Goal: Find specific page/section: Find specific page/section

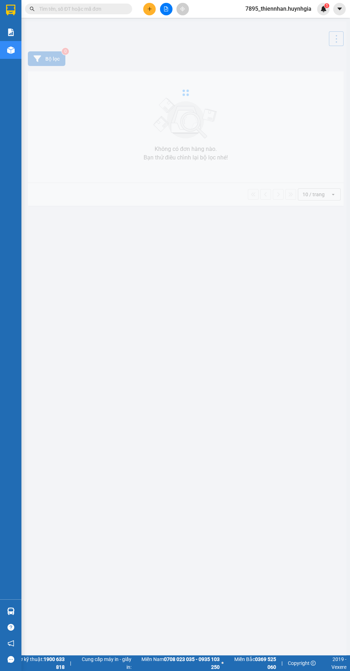
scroll to position [18, 0]
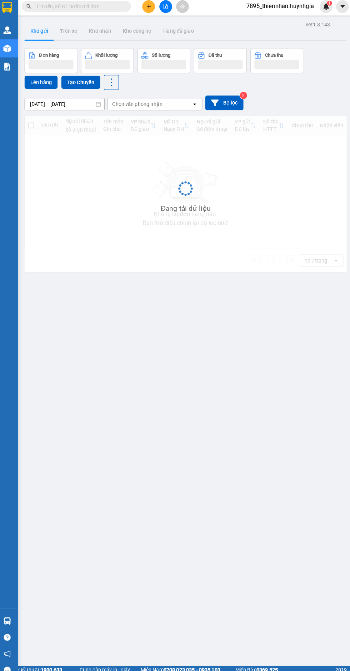
click at [111, 6] on input "text" at bounding box center [81, 9] width 84 height 8
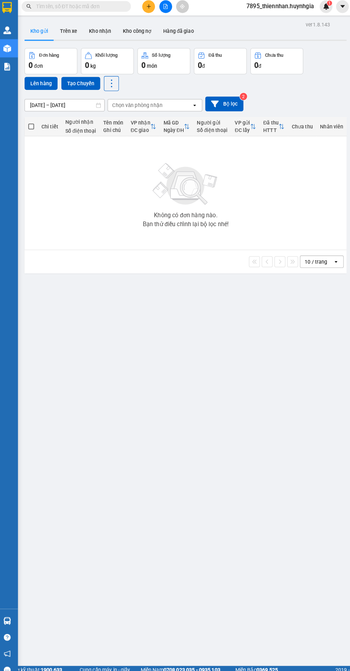
scroll to position [0, 0]
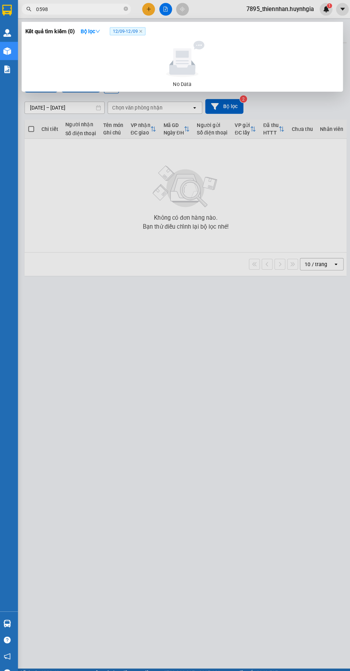
type input "0598"
click at [91, 31] on strong "Bộ lọc" at bounding box center [92, 31] width 19 height 6
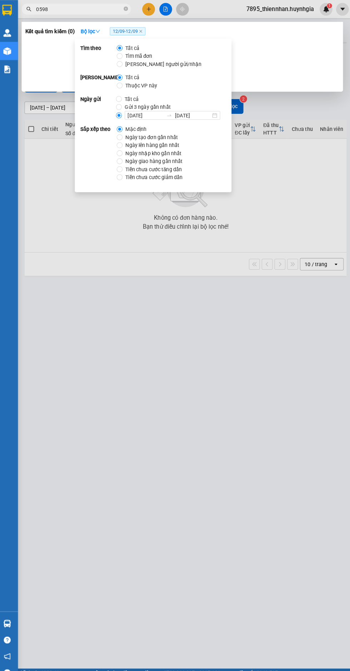
click at [149, 116] on input "[DATE]" at bounding box center [146, 113] width 35 height 8
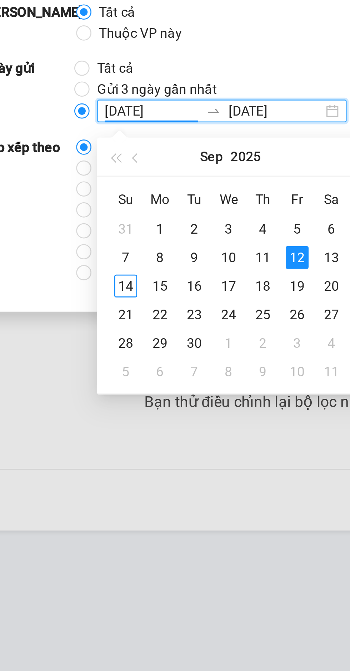
click at [217, 170] on div "13" at bounding box center [214, 168] width 9 height 9
type input "[DATE]"
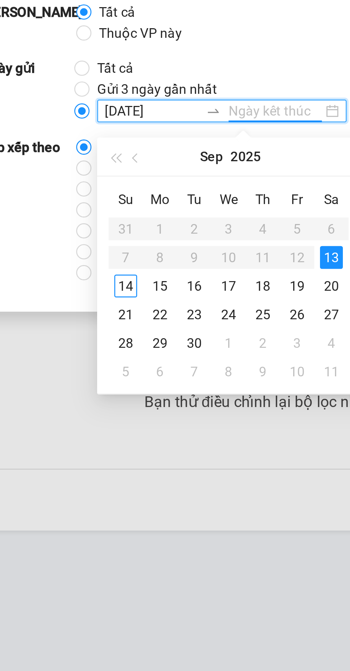
click at [217, 170] on div "13" at bounding box center [214, 168] width 9 height 9
type input "[DATE]"
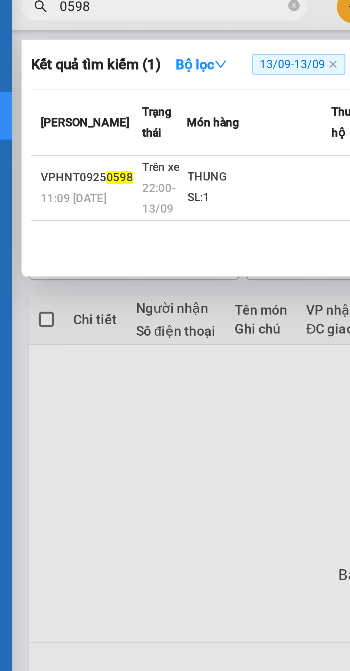
click at [54, 100] on div "1" at bounding box center [183, 100] width 308 height 13
